Goal: Transaction & Acquisition: Subscribe to service/newsletter

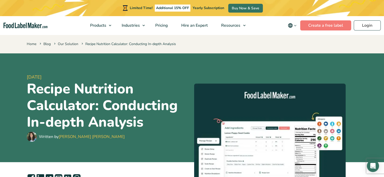
drag, startPoint x: 160, startPoint y: 147, endPoint x: 136, endPoint y: 59, distance: 91.4
click at [163, 27] on span "Pricing" at bounding box center [161, 26] width 15 height 6
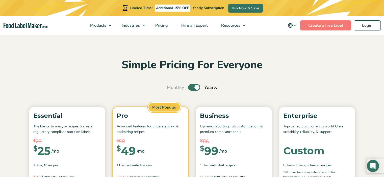
click at [193, 87] on label "Toggle" at bounding box center [194, 87] width 12 height 7
click at [171, 87] on input "Toggle" at bounding box center [169, 87] width 3 height 3
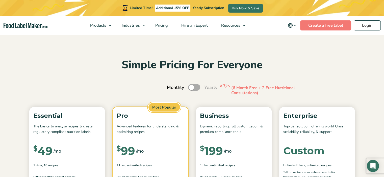
click at [193, 87] on label "Toggle" at bounding box center [194, 87] width 12 height 7
click at [171, 87] on input "Toggle" at bounding box center [169, 87] width 3 height 3
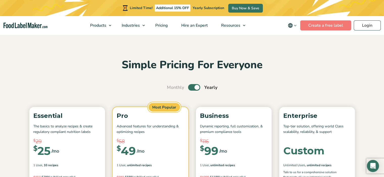
click at [193, 87] on label "Toggle" at bounding box center [194, 87] width 12 height 7
click at [171, 87] on input "Toggle" at bounding box center [169, 87] width 3 height 3
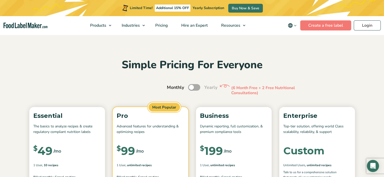
click at [193, 87] on label "Toggle" at bounding box center [194, 87] width 12 height 7
click at [171, 87] on input "Toggle" at bounding box center [169, 87] width 3 height 3
checkbox input "true"
